Goal: Task Accomplishment & Management: Manage account settings

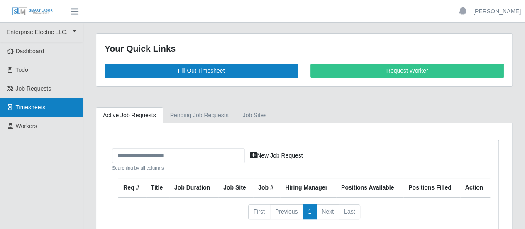
click at [37, 108] on span "Timesheets" at bounding box center [31, 107] width 30 height 7
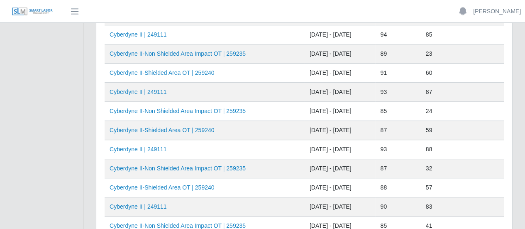
scroll to position [249, 0]
click at [147, 89] on link "Cyberdyne II | 249111" at bounding box center [138, 91] width 57 height 7
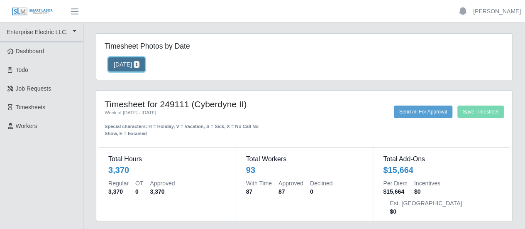
click at [129, 65] on button "08/05/2025 1" at bounding box center [126, 64] width 37 height 14
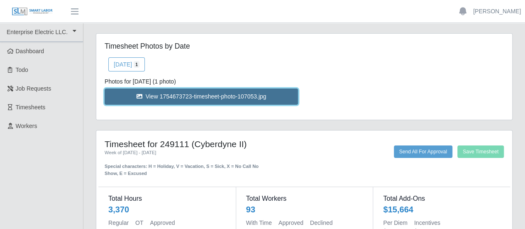
click at [163, 98] on link "View 1754673723-timesheet-photo-107053.jpg" at bounding box center [201, 96] width 193 height 16
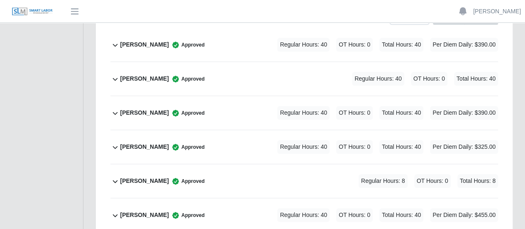
scroll to position [109, 0]
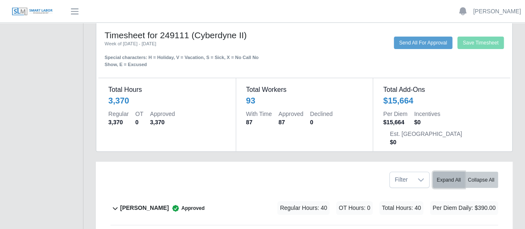
drag, startPoint x: 451, startPoint y: 158, endPoint x: 442, endPoint y: 158, distance: 9.1
click at [451, 171] on button "Expand All" at bounding box center [449, 179] width 32 height 16
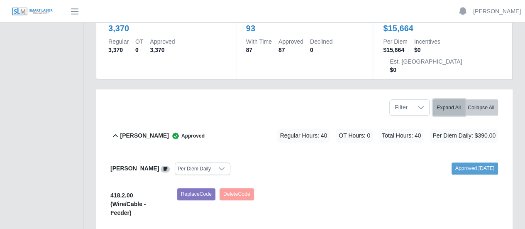
scroll to position [192, 0]
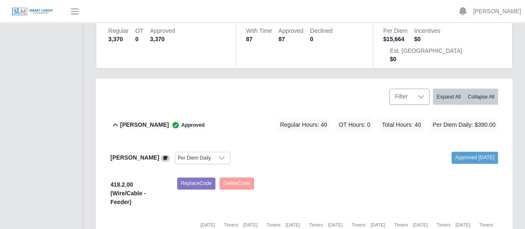
click at [418, 93] on icon at bounding box center [421, 96] width 7 height 7
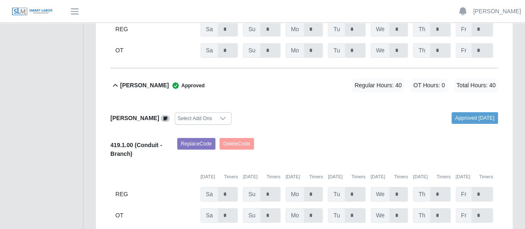
scroll to position [4648, 0]
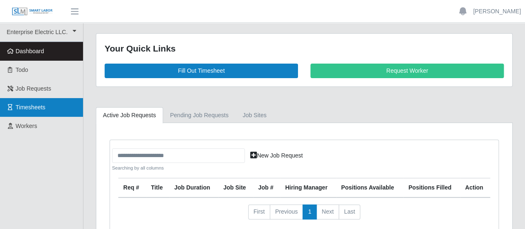
click at [28, 106] on span "Timesheets" at bounding box center [31, 107] width 30 height 7
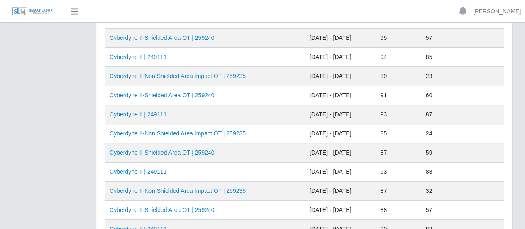
scroll to position [249, 0]
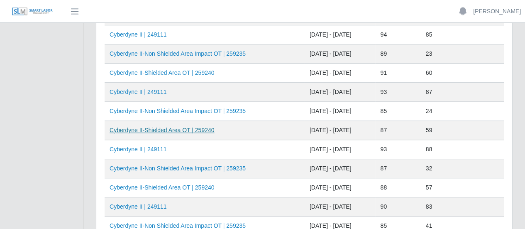
click at [188, 127] on link "Cyberdyne II-Shielded Area OT | 259240" at bounding box center [162, 130] width 105 height 7
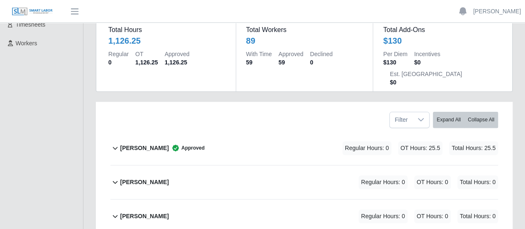
scroll to position [83, 0]
click at [446, 111] on button "Expand All" at bounding box center [449, 119] width 32 height 16
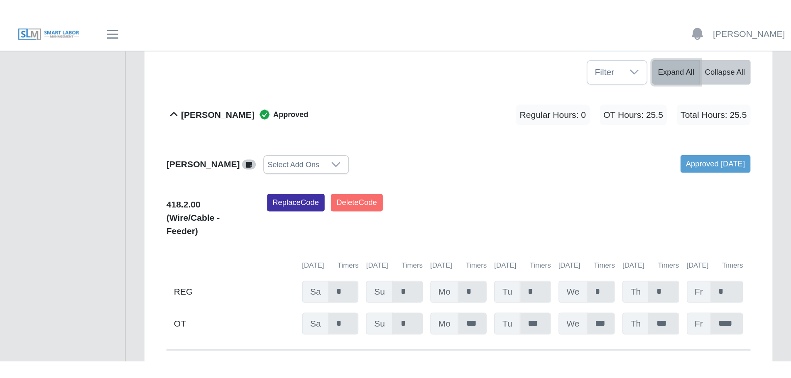
scroll to position [166, 0]
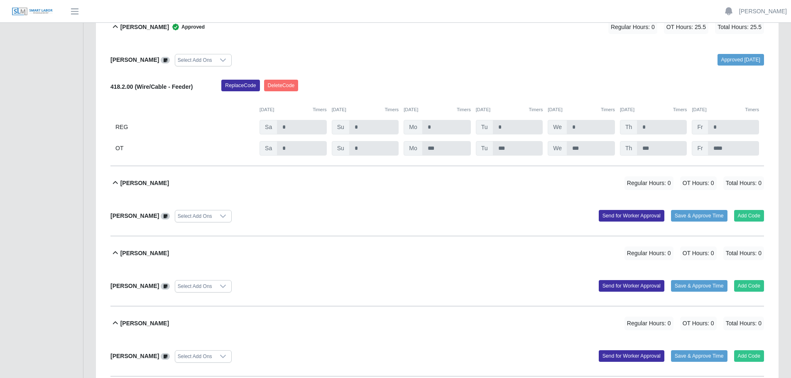
click at [112, 182] on icon at bounding box center [115, 183] width 10 height 10
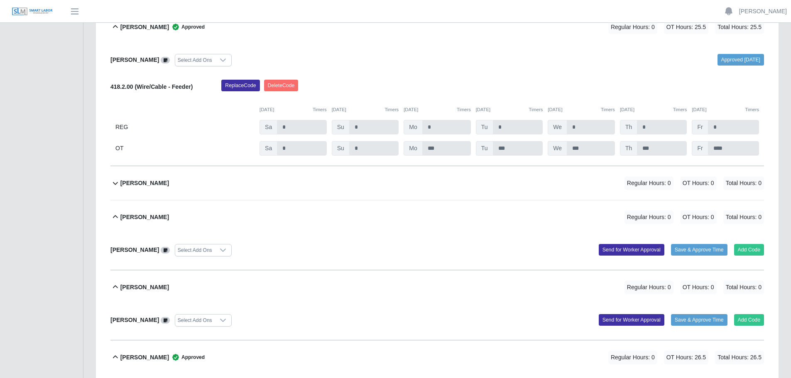
click at [115, 185] on icon at bounding box center [115, 183] width 5 height 3
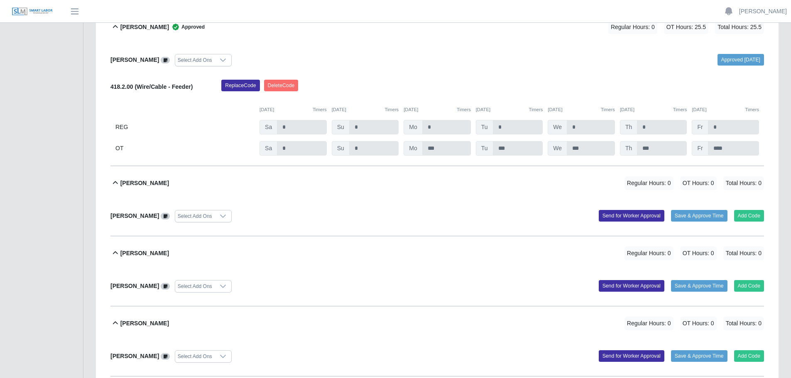
click at [115, 184] on icon at bounding box center [115, 183] width 10 height 10
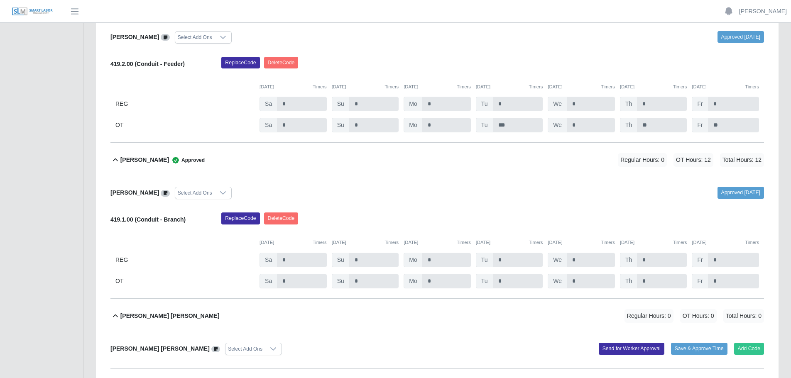
scroll to position [540, 0]
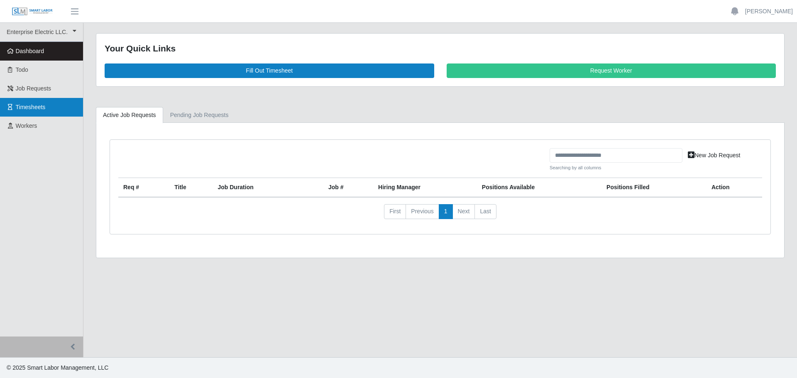
click at [41, 107] on span "Timesheets" at bounding box center [31, 107] width 30 height 7
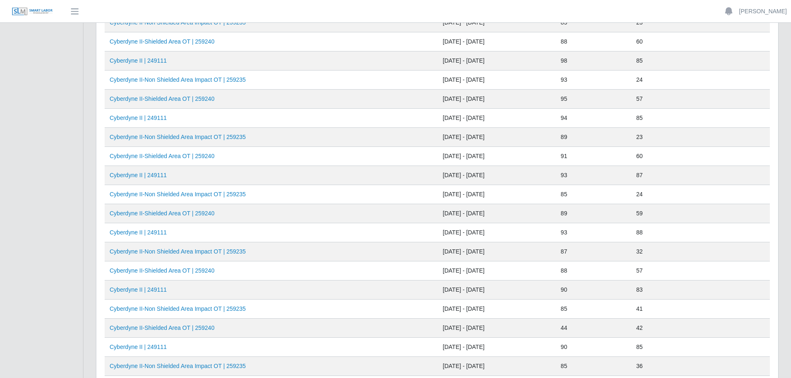
scroll to position [166, 0]
click at [190, 194] on link "Cyberdyne II-Non Shielded Area Impact OT | 259235" at bounding box center [178, 193] width 136 height 7
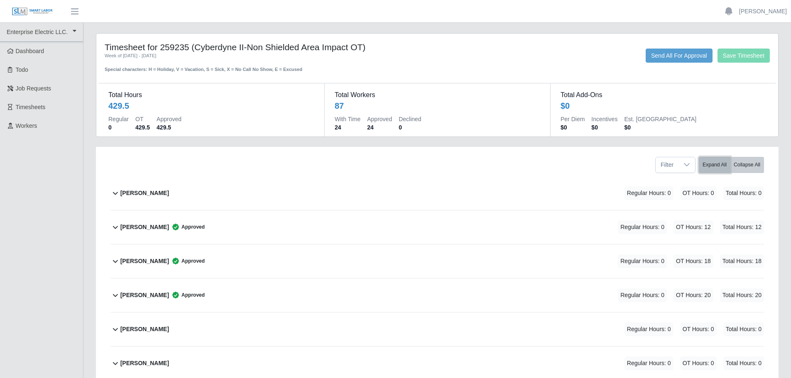
click at [708, 166] on button "Expand All" at bounding box center [714, 165] width 32 height 16
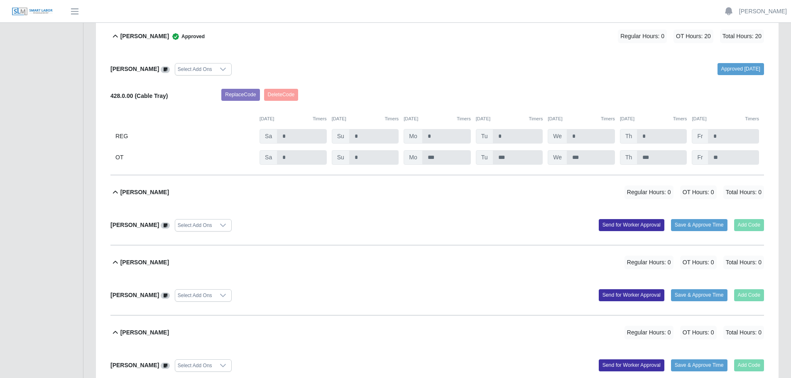
scroll to position [540, 0]
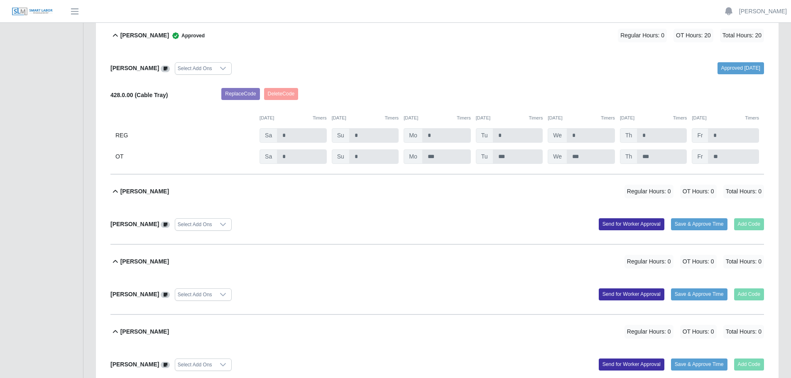
click at [115, 262] on icon at bounding box center [115, 262] width 10 height 10
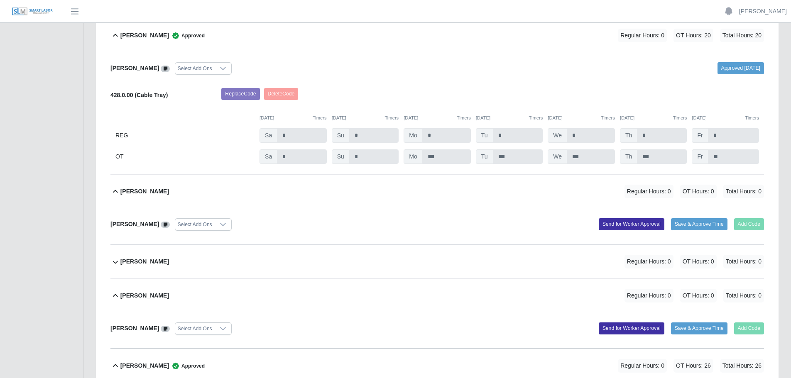
click at [115, 262] on icon at bounding box center [115, 262] width 10 height 10
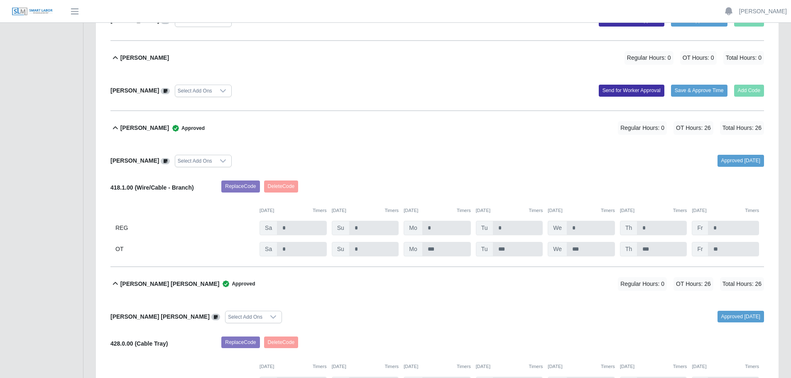
scroll to position [830, 0]
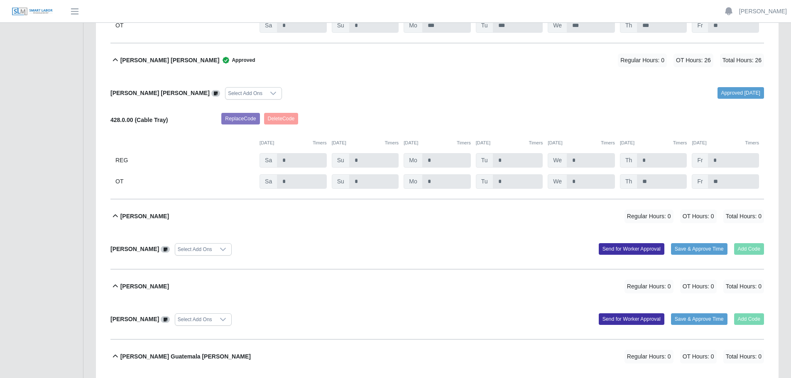
scroll to position [1038, 0]
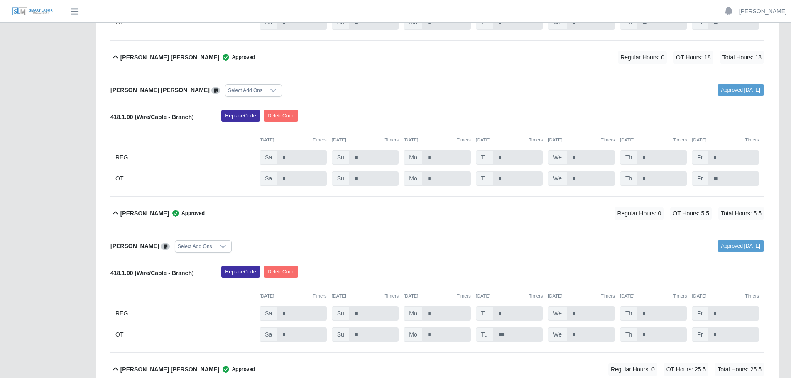
scroll to position [1785, 0]
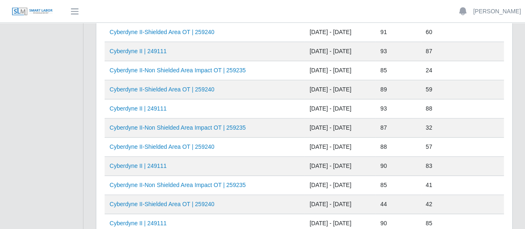
scroll to position [291, 0]
click at [151, 104] on link "Cyberdyne II | 249111" at bounding box center [138, 107] width 57 height 7
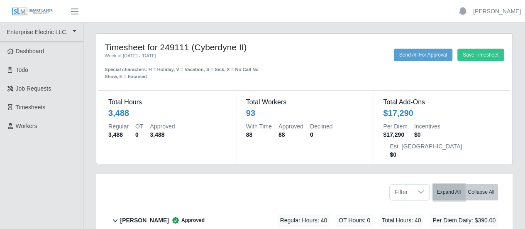
click at [450, 184] on button "Expand All" at bounding box center [449, 192] width 32 height 16
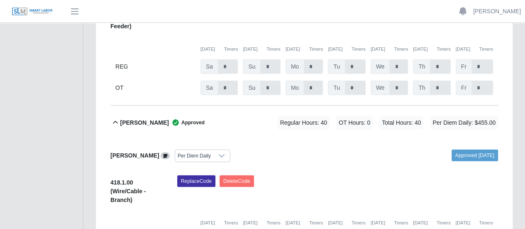
scroll to position [2781, 0]
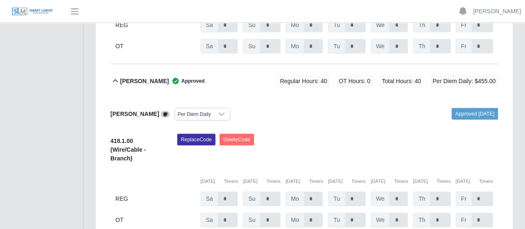
drag, startPoint x: 40, startPoint y: 62, endPoint x: 19, endPoint y: 44, distance: 27.1
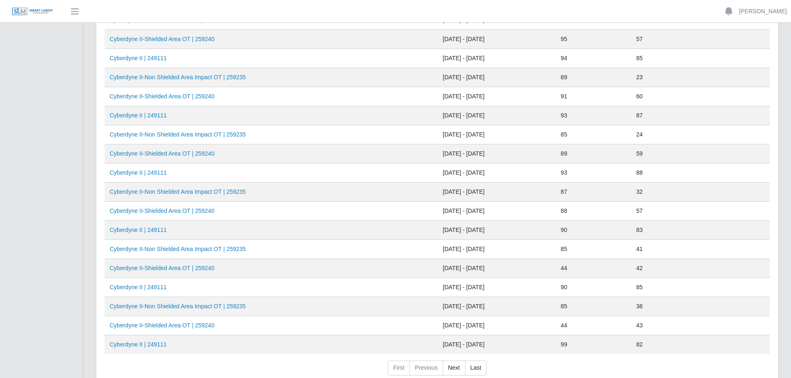
scroll to position [269, 0]
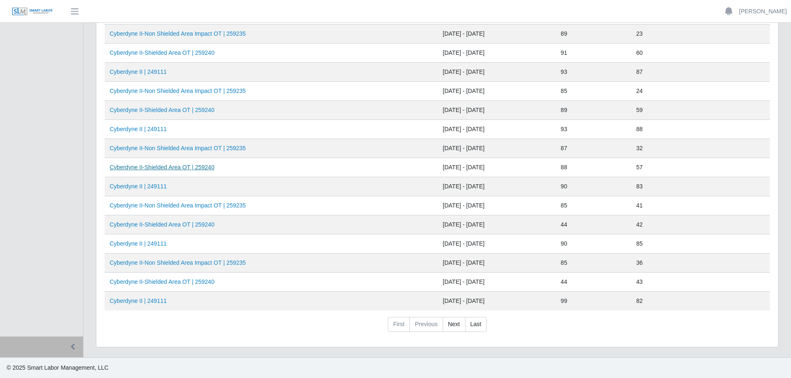
click at [174, 169] on link "Cyberdyne II-Shielded Area OT | 259240" at bounding box center [162, 167] width 105 height 7
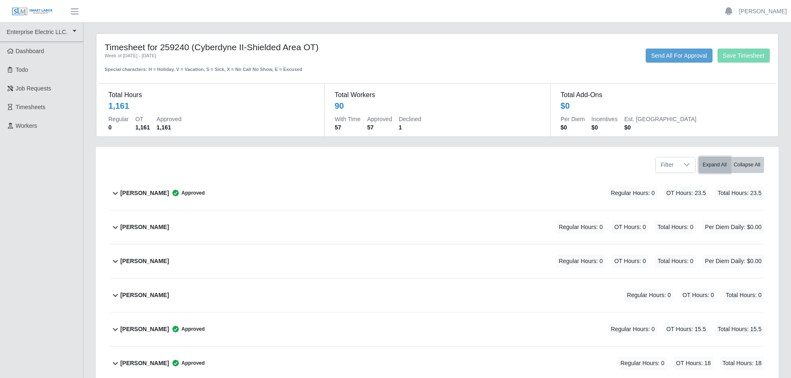
click at [706, 166] on button "Expand All" at bounding box center [714, 165] width 32 height 16
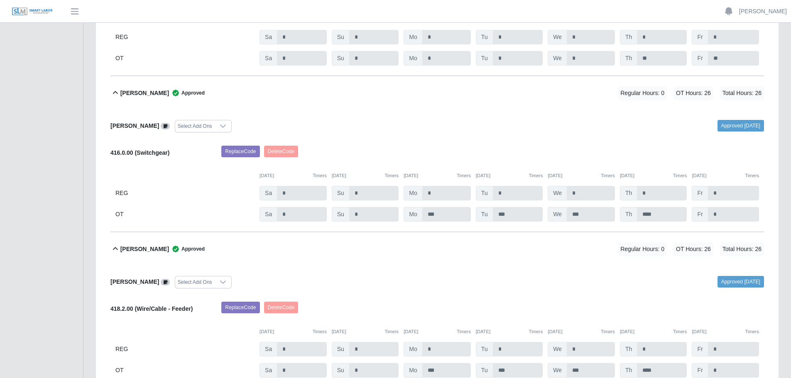
scroll to position [3145, 0]
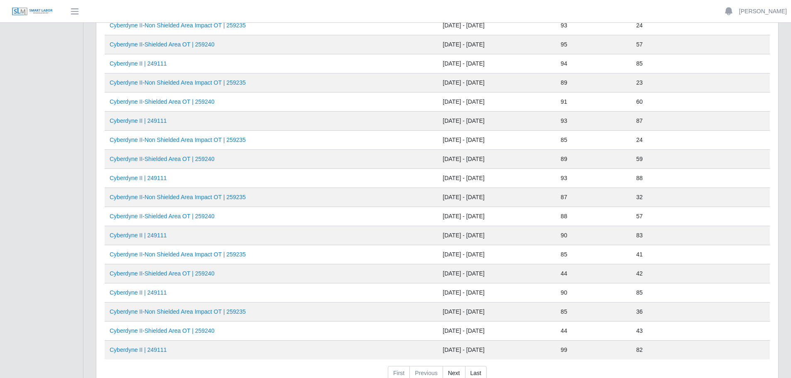
scroll to position [249, 0]
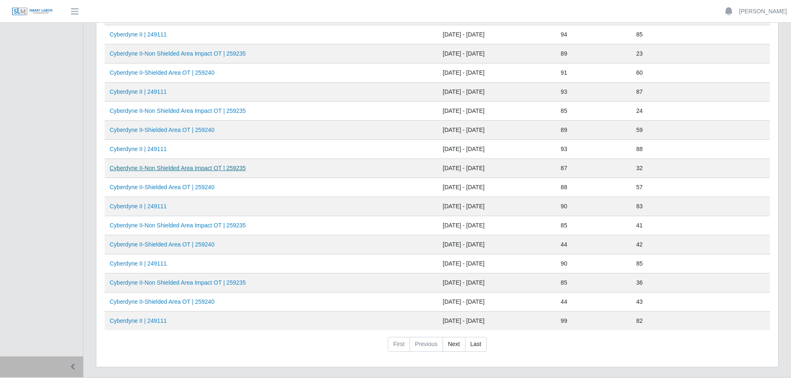
click at [180, 168] on link "Cyberdyne II-Non Shielded Area Impact OT | 259235" at bounding box center [178, 168] width 136 height 7
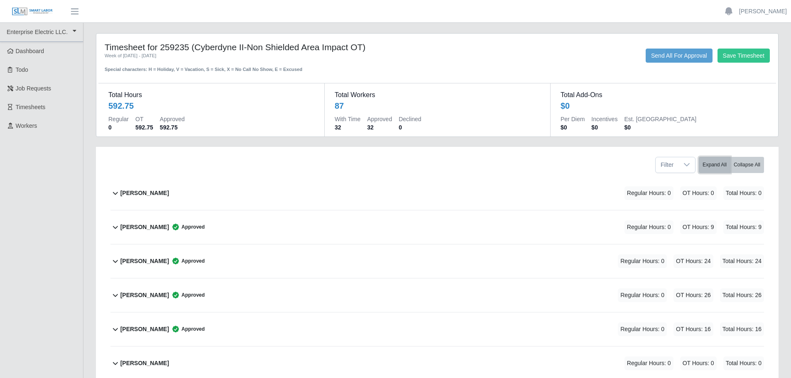
click at [708, 165] on button "Expand All" at bounding box center [714, 165] width 32 height 16
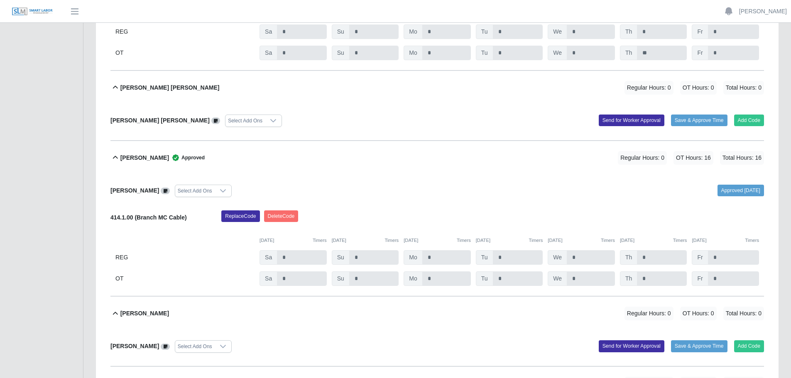
scroll to position [7387, 0]
click at [345, 194] on div "[PERSON_NAME] Select Add Ons" at bounding box center [270, 190] width 333 height 12
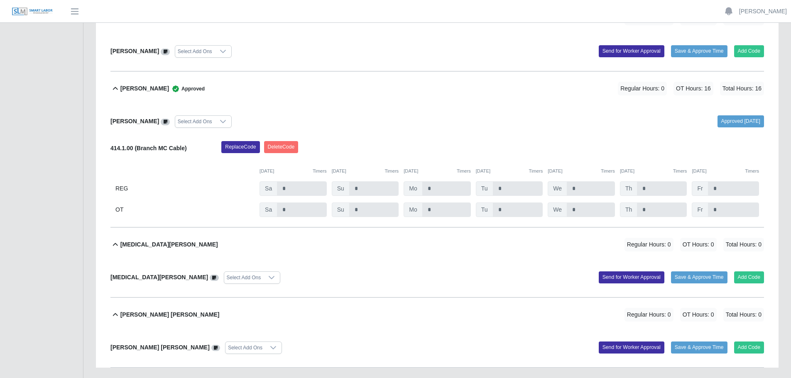
scroll to position [8708, 0]
